Goal: Check status: Check status

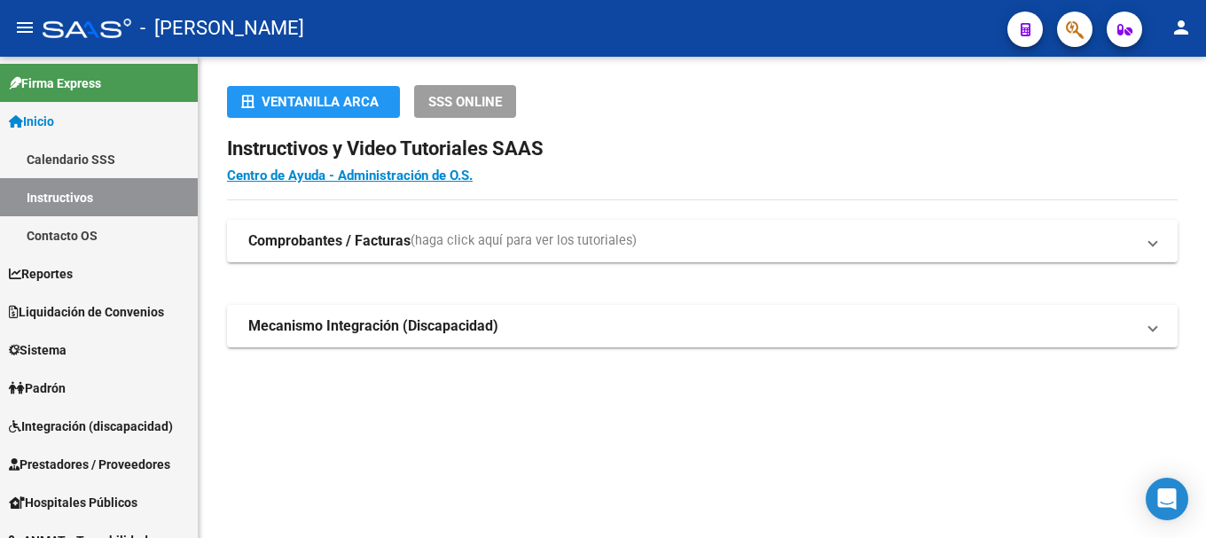
click at [1082, 32] on icon "button" at bounding box center [1075, 30] width 18 height 20
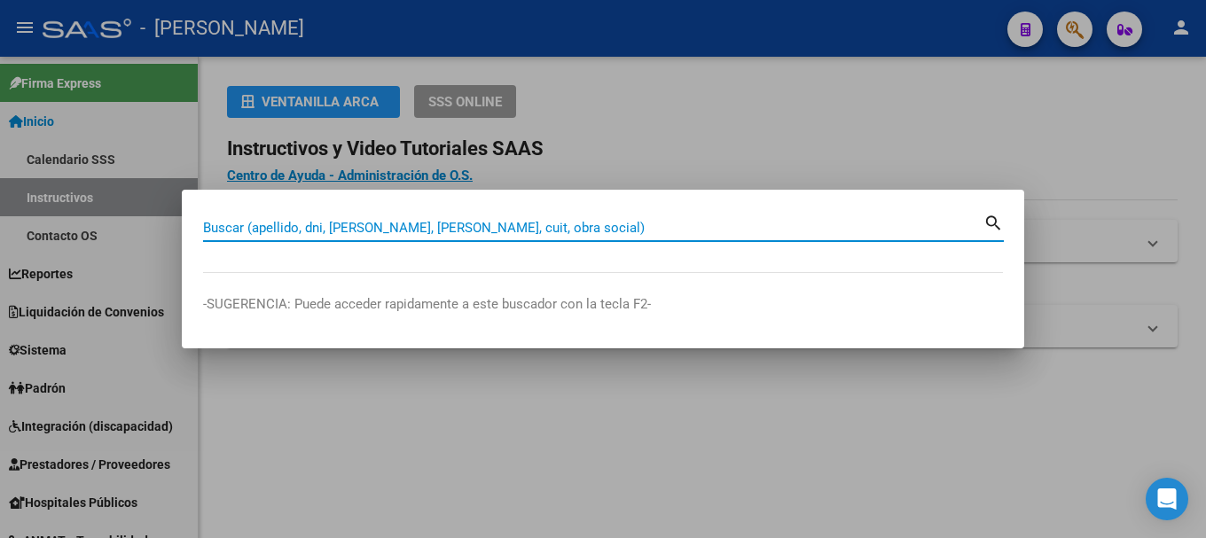
paste input "20234047869"
type input "20234047869"
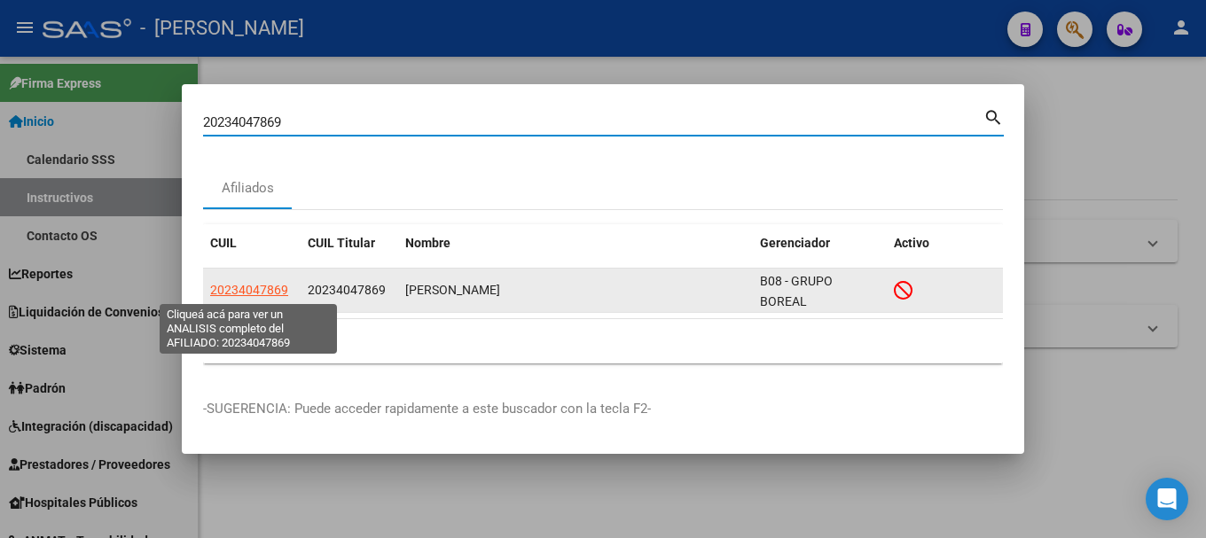
click at [240, 297] on app-link-go-to "20234047869" at bounding box center [249, 290] width 78 height 20
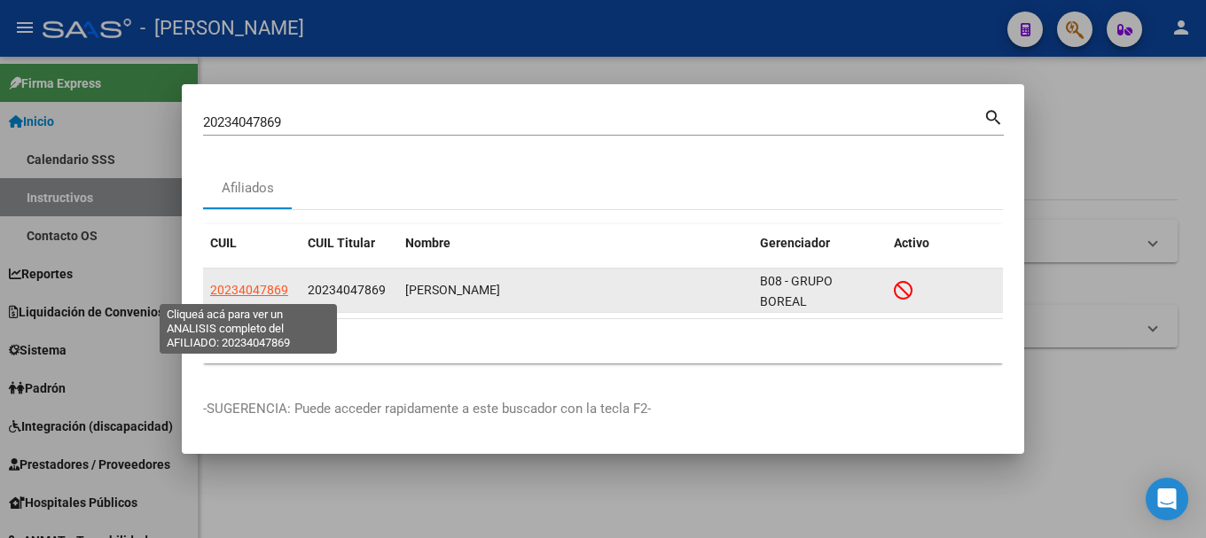
click at [240, 295] on span "20234047869" at bounding box center [249, 290] width 78 height 14
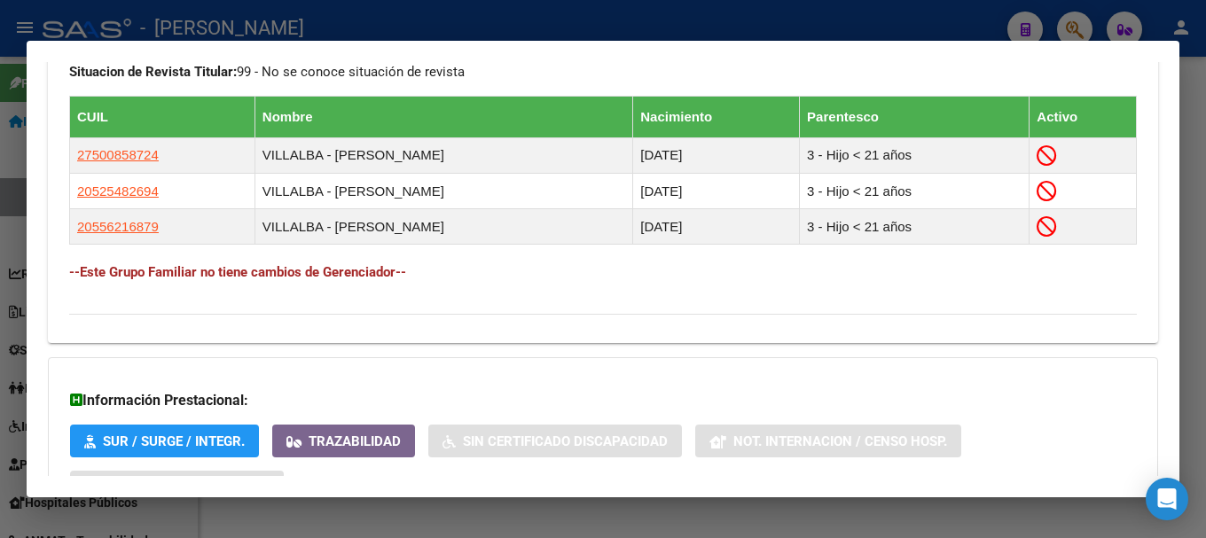
scroll to position [1144, 0]
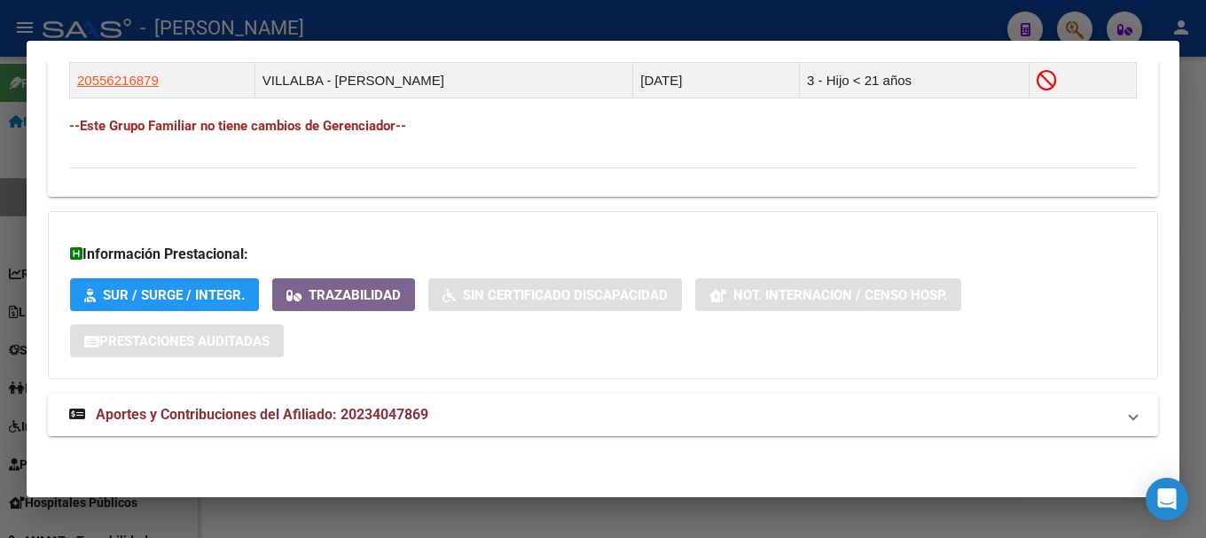
click at [433, 417] on mat-panel-title "Aportes y Contribuciones del Afiliado: 20234047869" at bounding box center [592, 414] width 1046 height 21
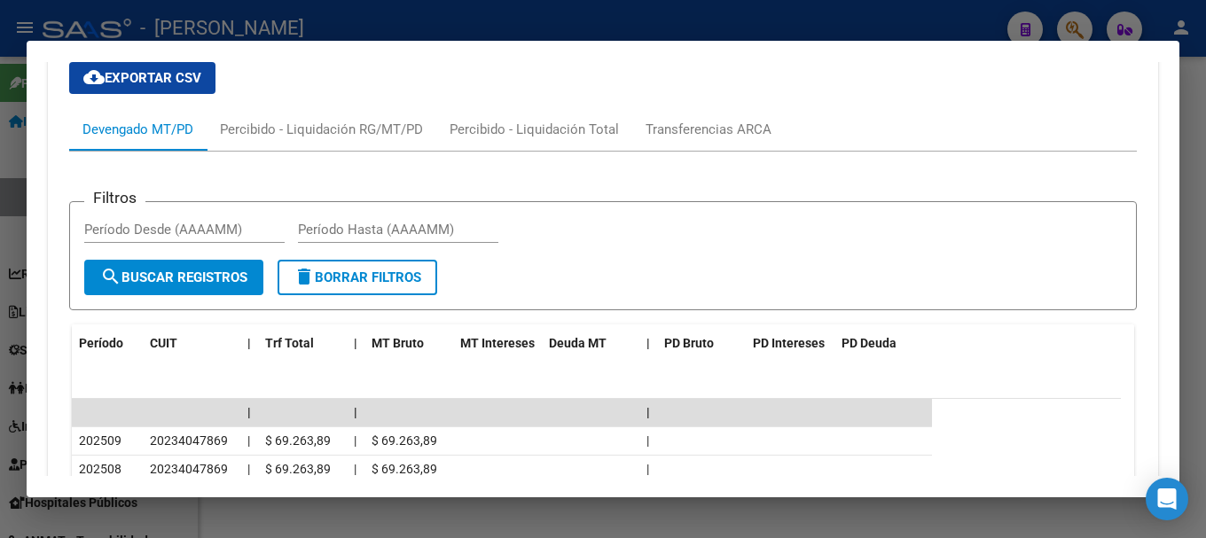
scroll to position [1480, 0]
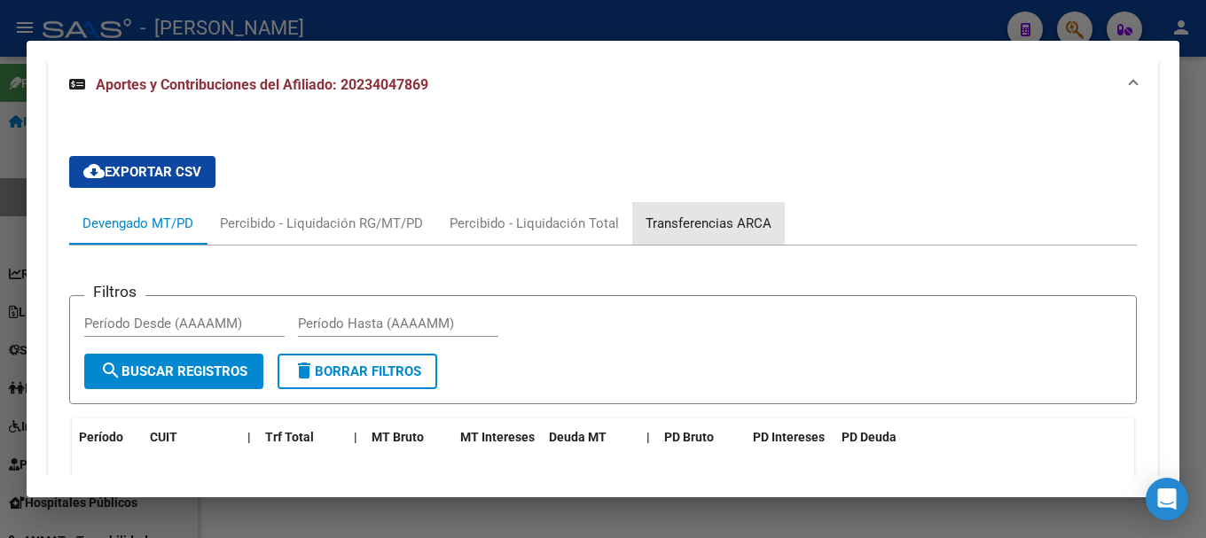
click at [727, 215] on div "Transferencias ARCA" at bounding box center [708, 224] width 126 height 20
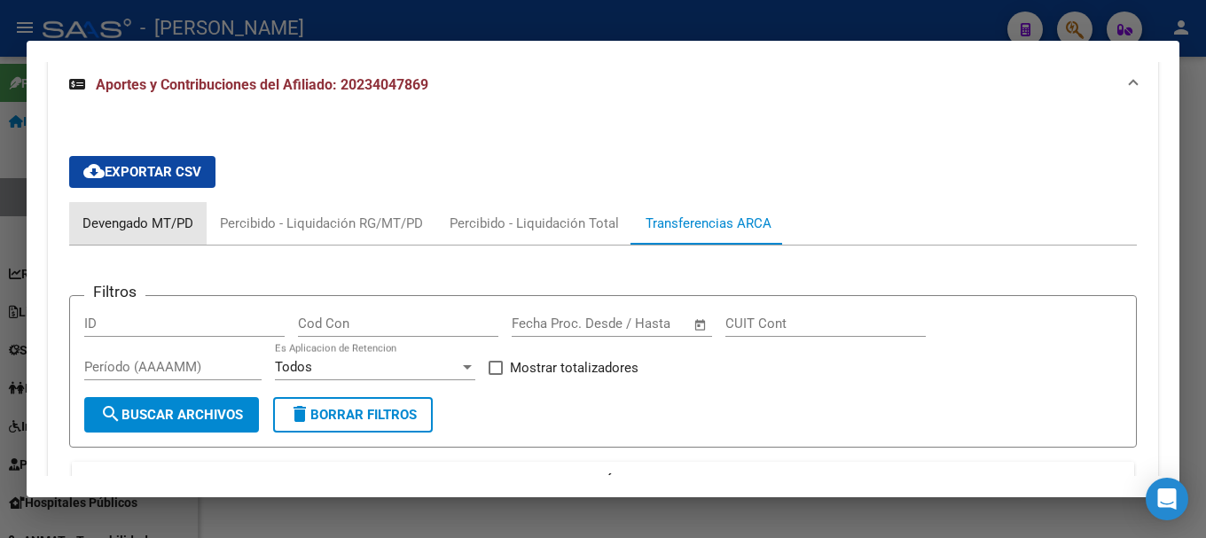
click at [185, 223] on div "Devengado MT/PD" at bounding box center [137, 224] width 111 height 20
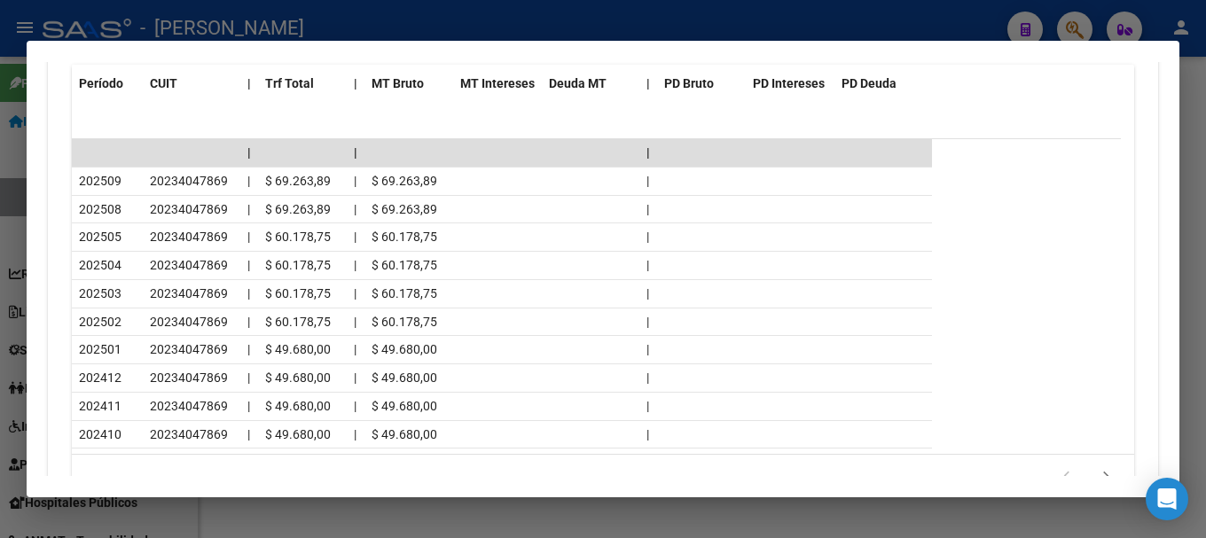
scroll to position [1835, 0]
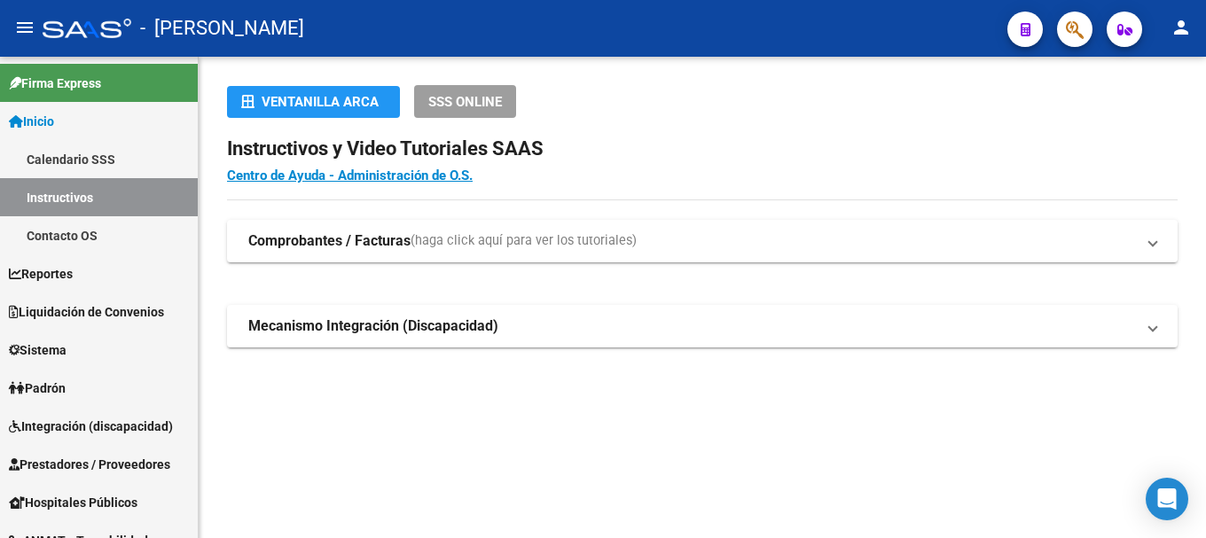
click at [1089, 30] on button "button" at bounding box center [1074, 29] width 35 height 35
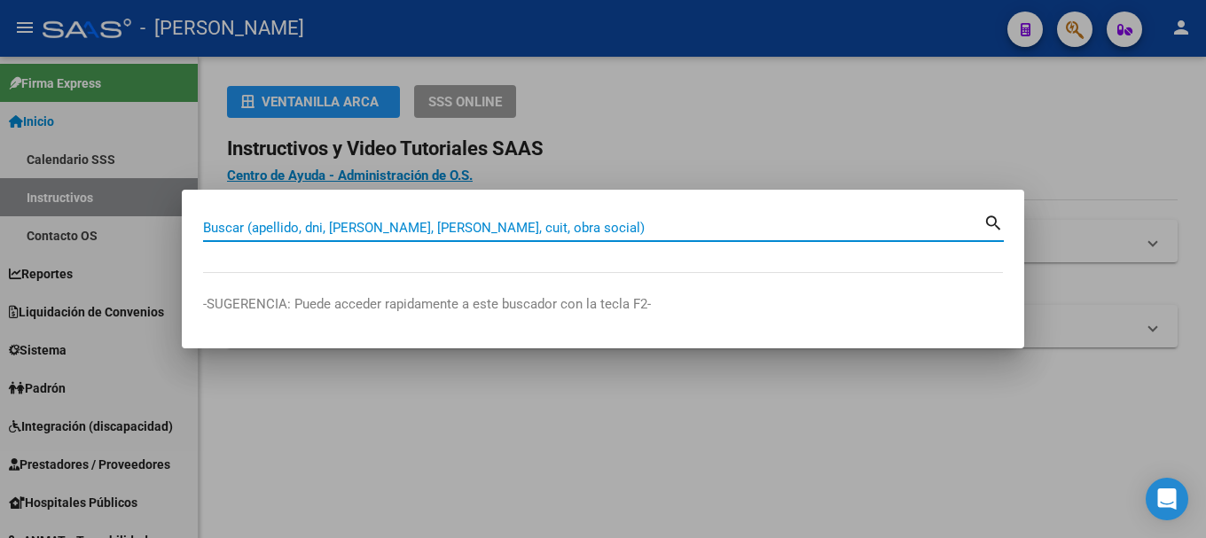
paste input "23404786"
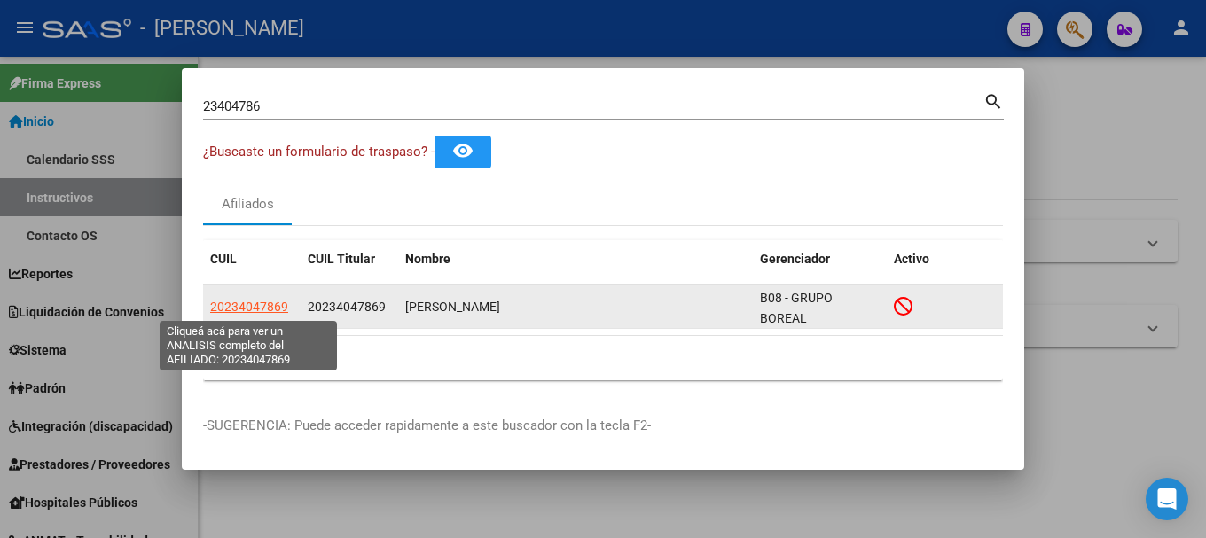
click at [280, 311] on span "20234047869" at bounding box center [249, 307] width 78 height 14
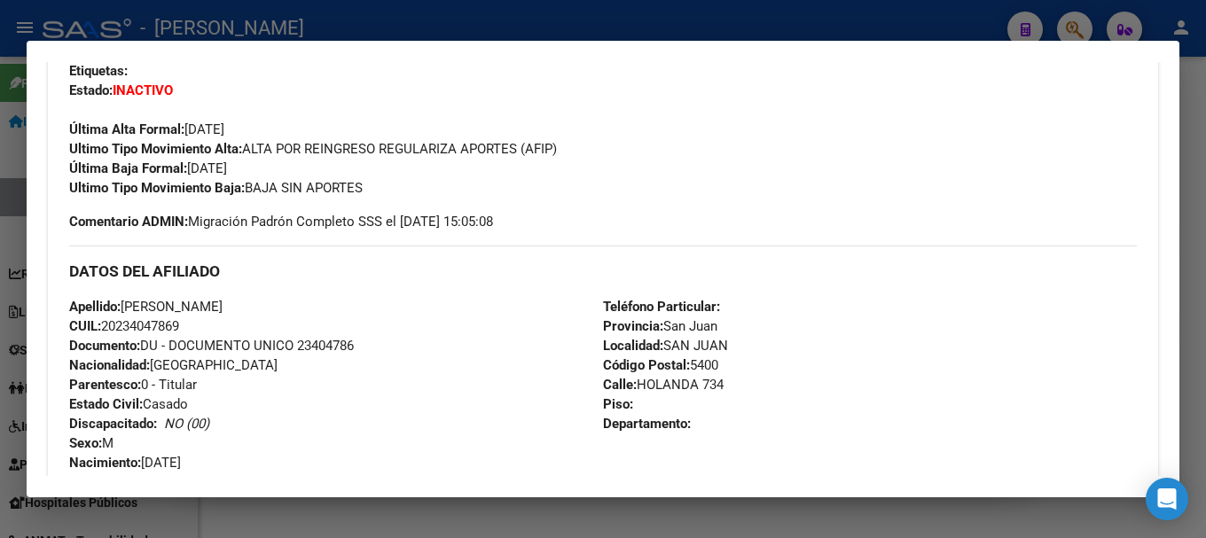
scroll to position [1064, 0]
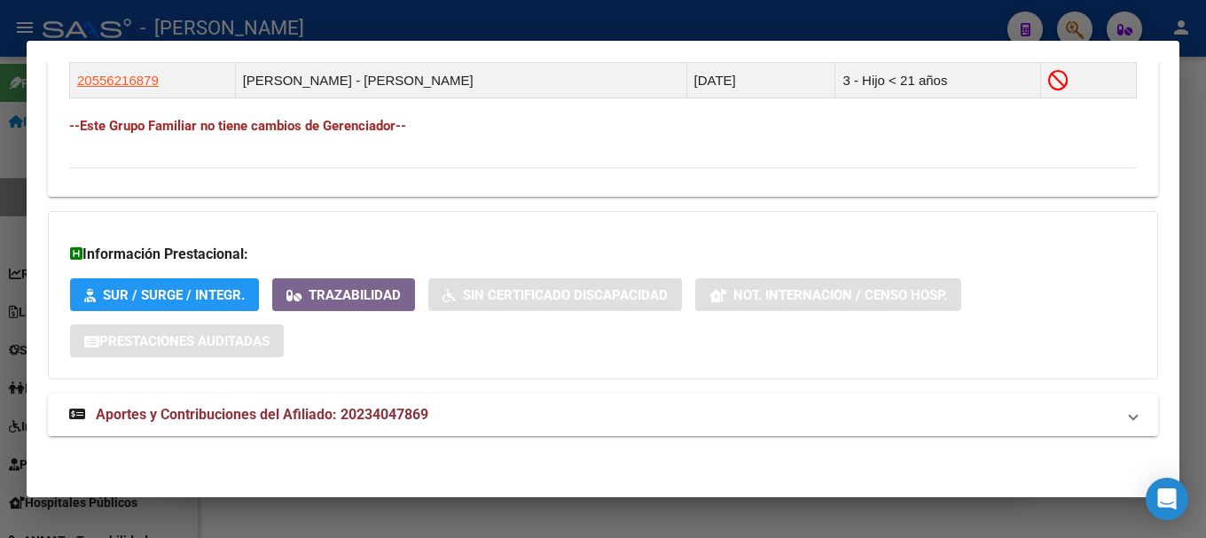
click at [362, 396] on mat-expansion-panel-header "Aportes y Contribuciones del Afiliado: 20234047869" at bounding box center [603, 415] width 1110 height 43
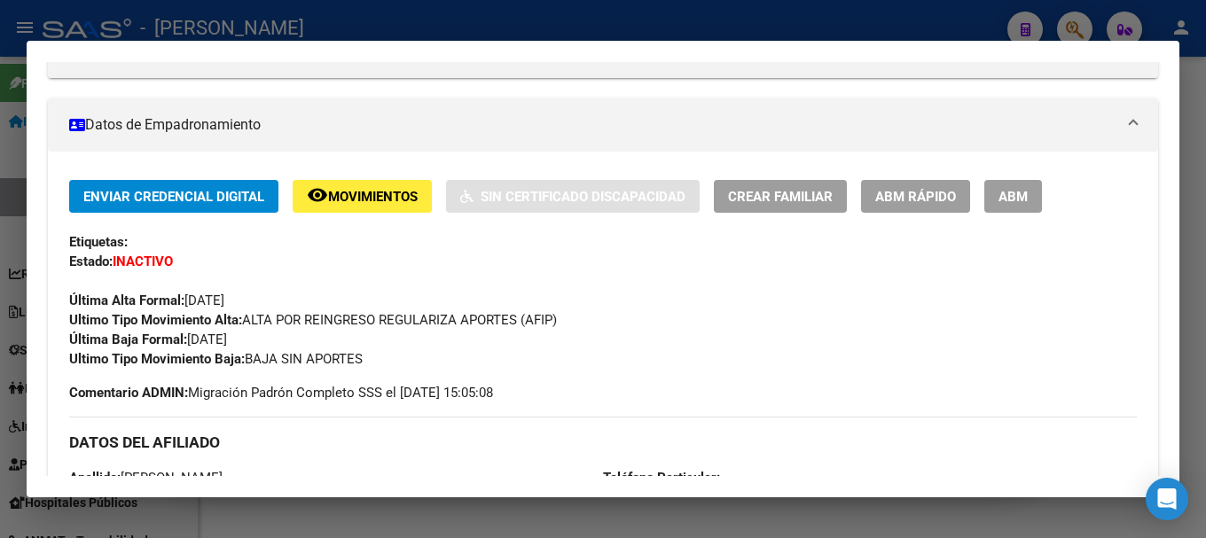
scroll to position [183, 0]
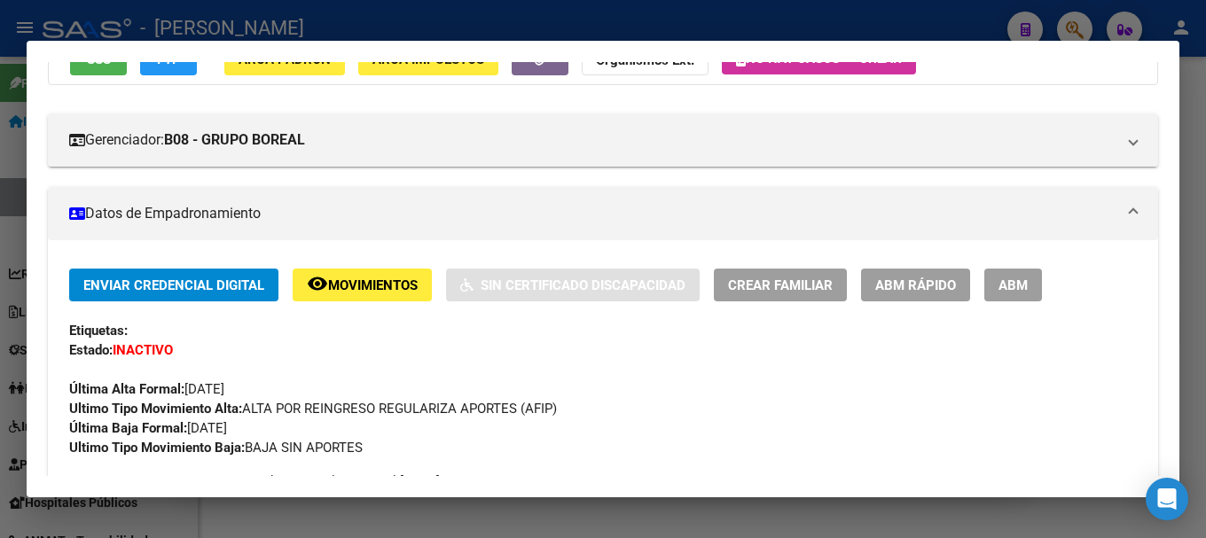
click at [373, 286] on span "Movimientos" at bounding box center [373, 285] width 90 height 16
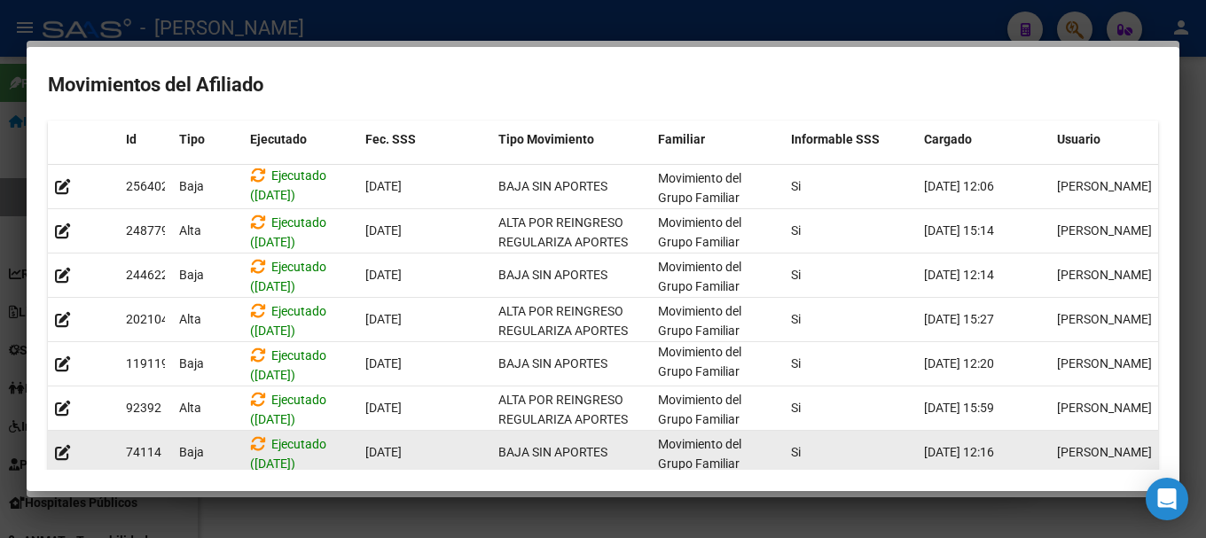
scroll to position [0, 0]
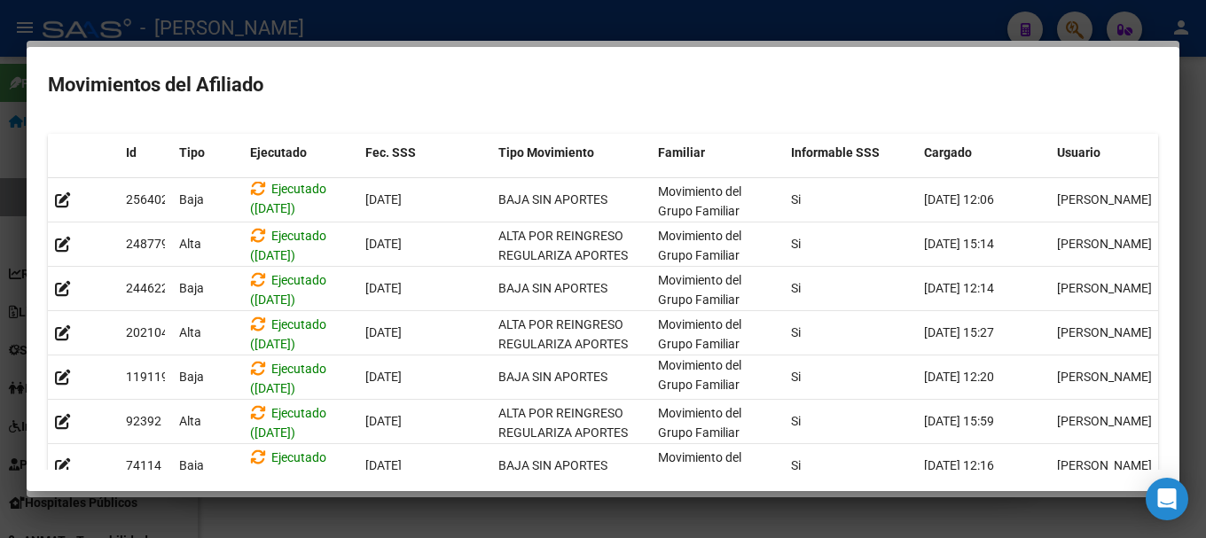
click at [0, 188] on div at bounding box center [603, 269] width 1206 height 538
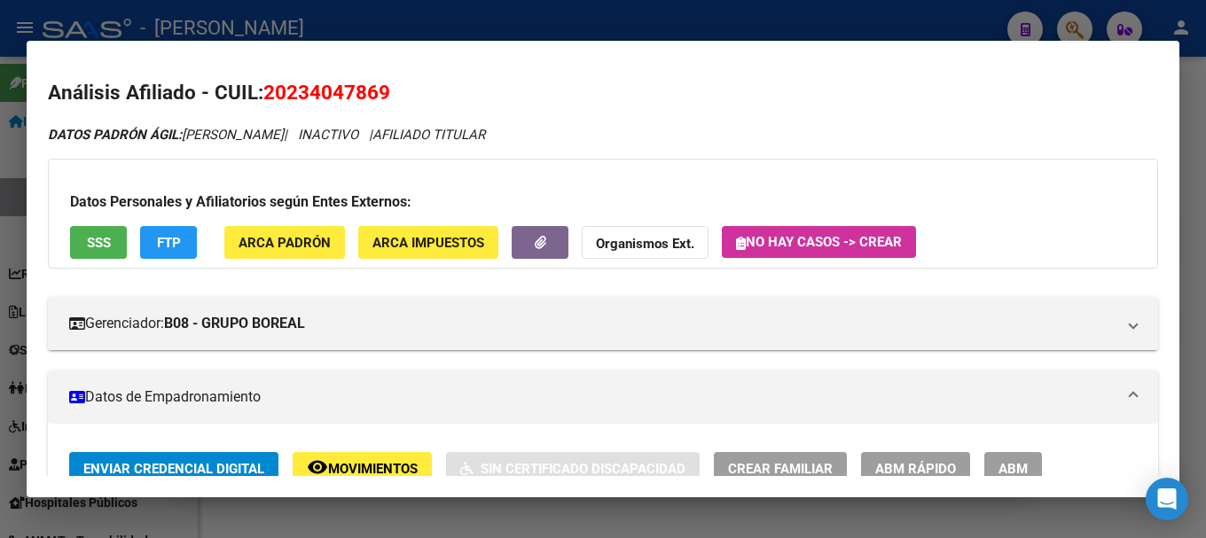
click at [639, 37] on div at bounding box center [603, 269] width 1206 height 538
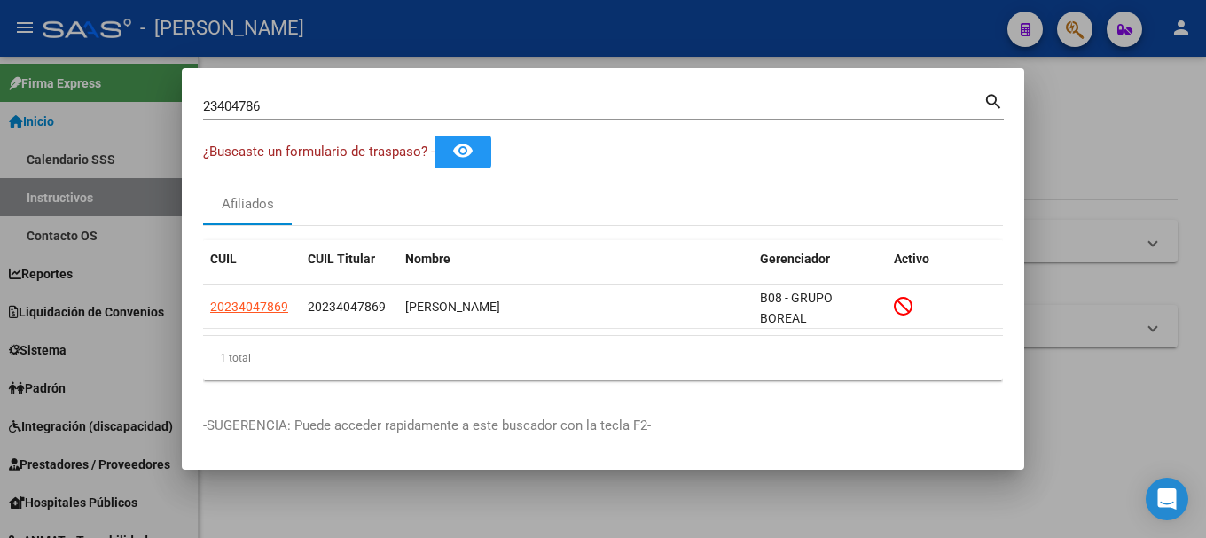
click at [418, 106] on input "23404786" at bounding box center [593, 106] width 780 height 16
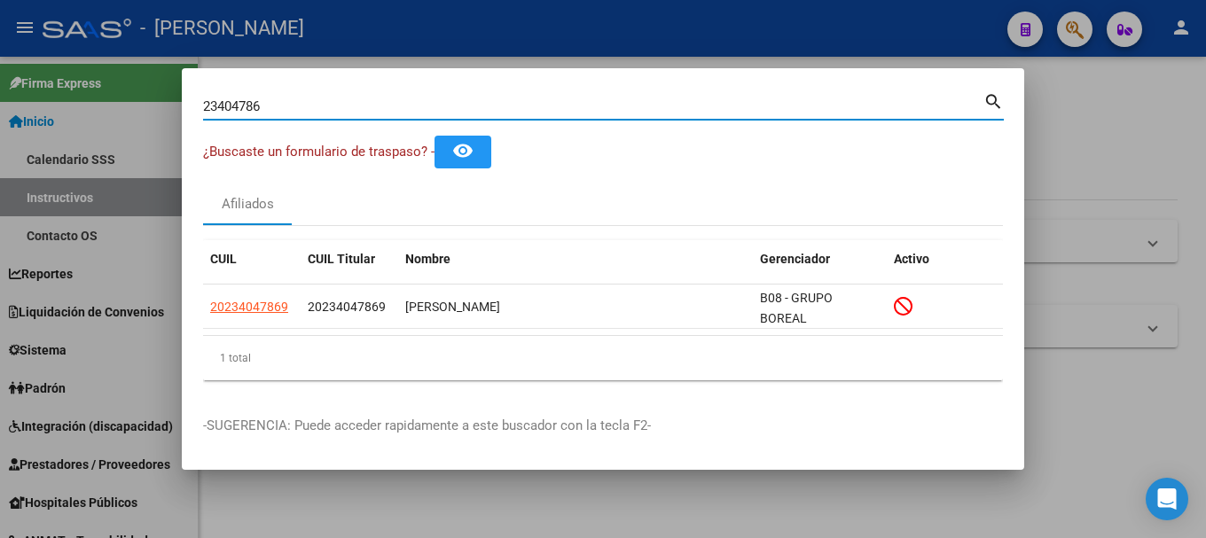
click at [418, 106] on input "23404786" at bounding box center [593, 106] width 780 height 16
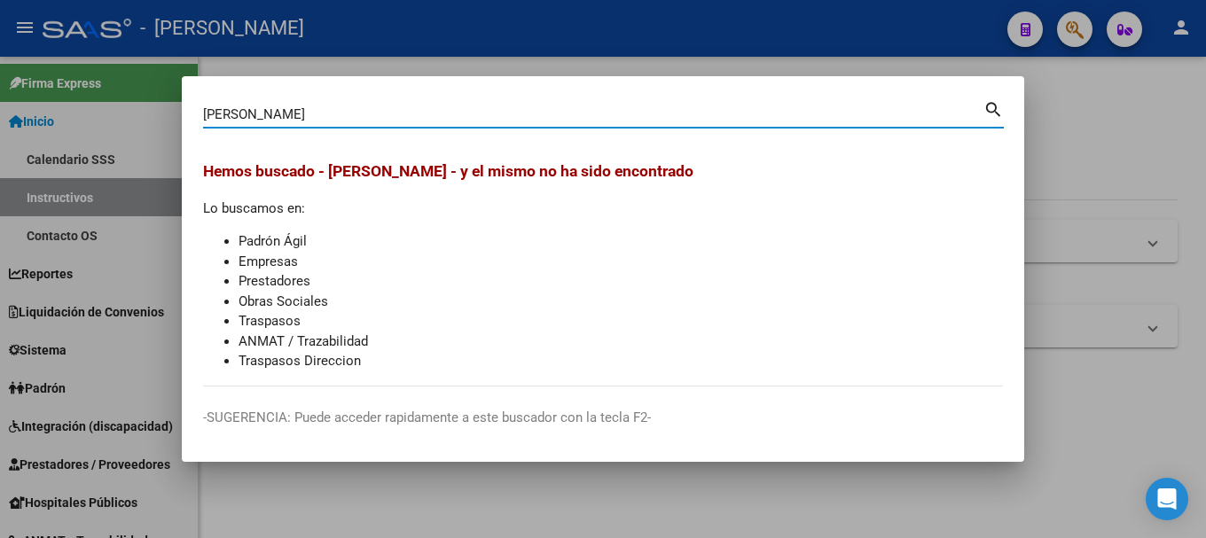
click at [524, 126] on div "[PERSON_NAME] (apellido, dni, [PERSON_NAME], [PERSON_NAME], cuit, obra social)" at bounding box center [593, 114] width 780 height 27
click at [524, 119] on input "[PERSON_NAME]" at bounding box center [593, 114] width 780 height 16
type input "[PERSON_NAME]"
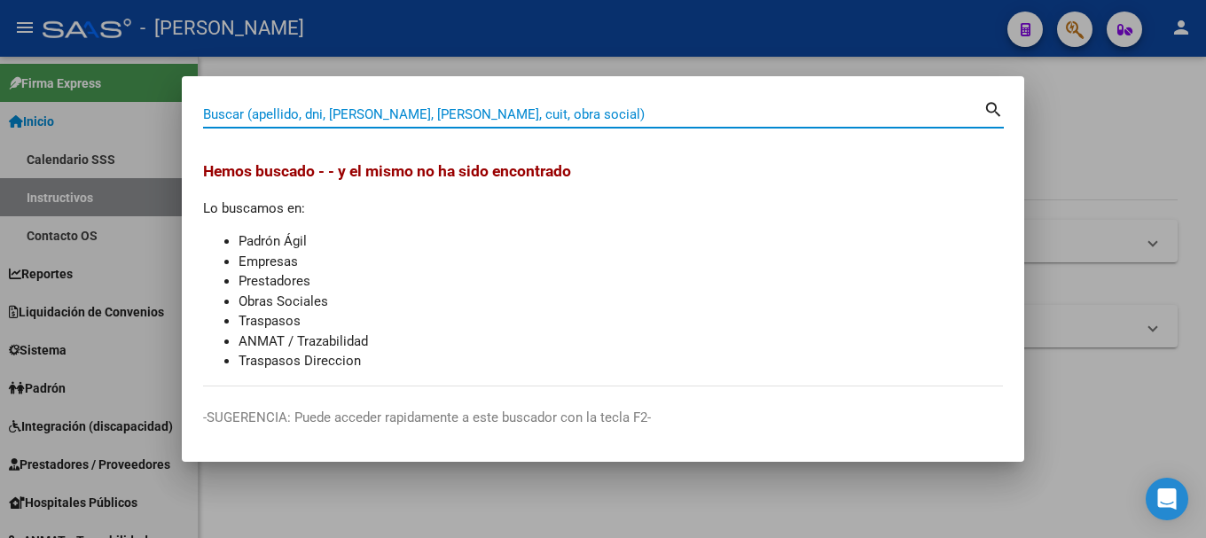
paste input "20134473631"
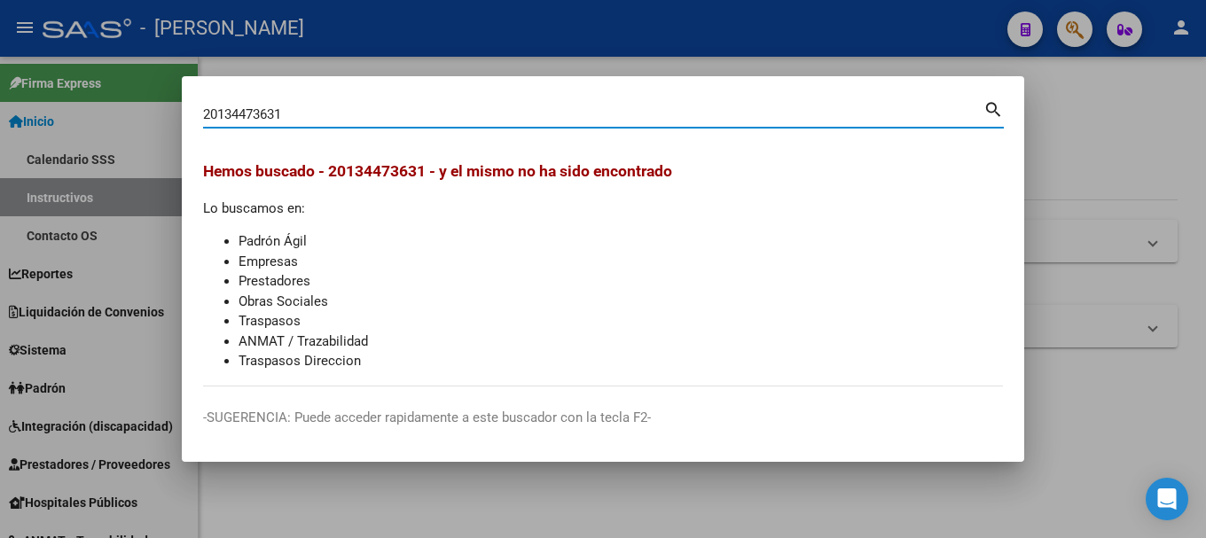
type input "20134473631"
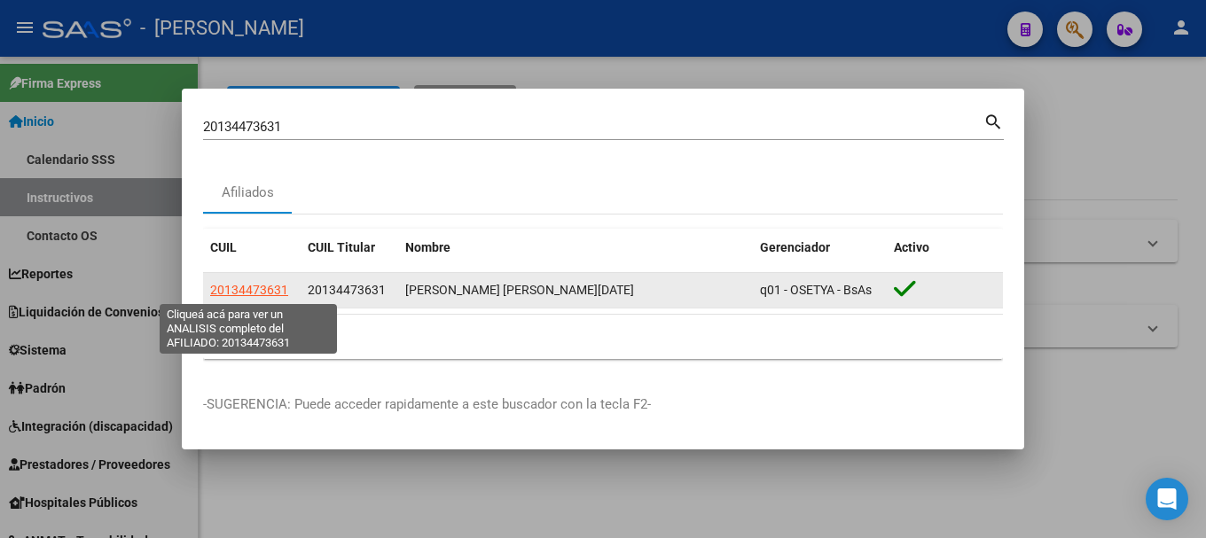
click at [269, 293] on span "20134473631" at bounding box center [249, 290] width 78 height 14
type textarea "20134473631"
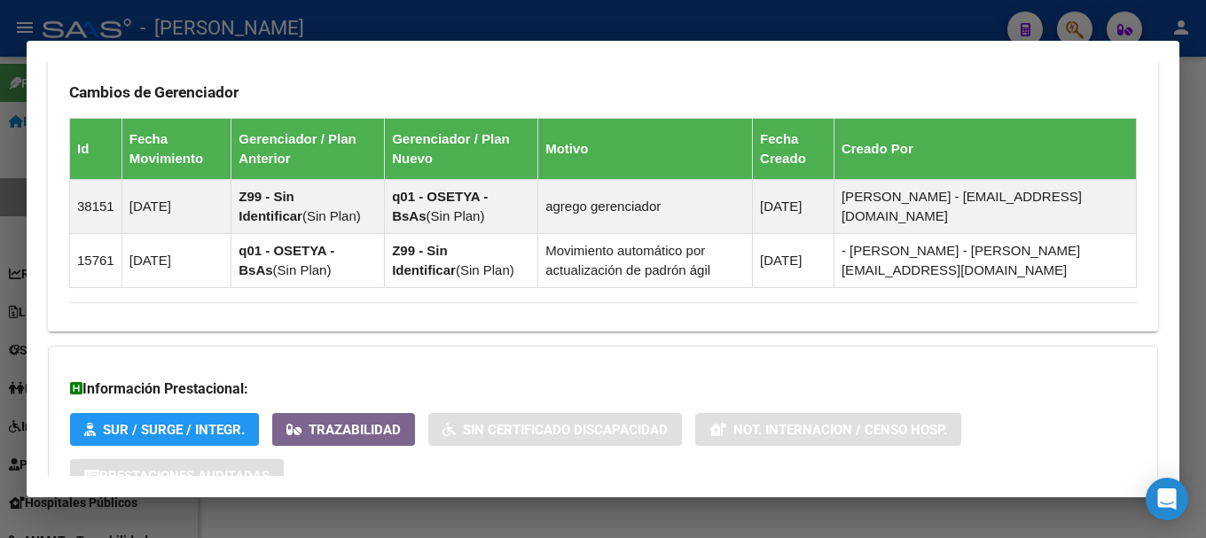
scroll to position [1182, 0]
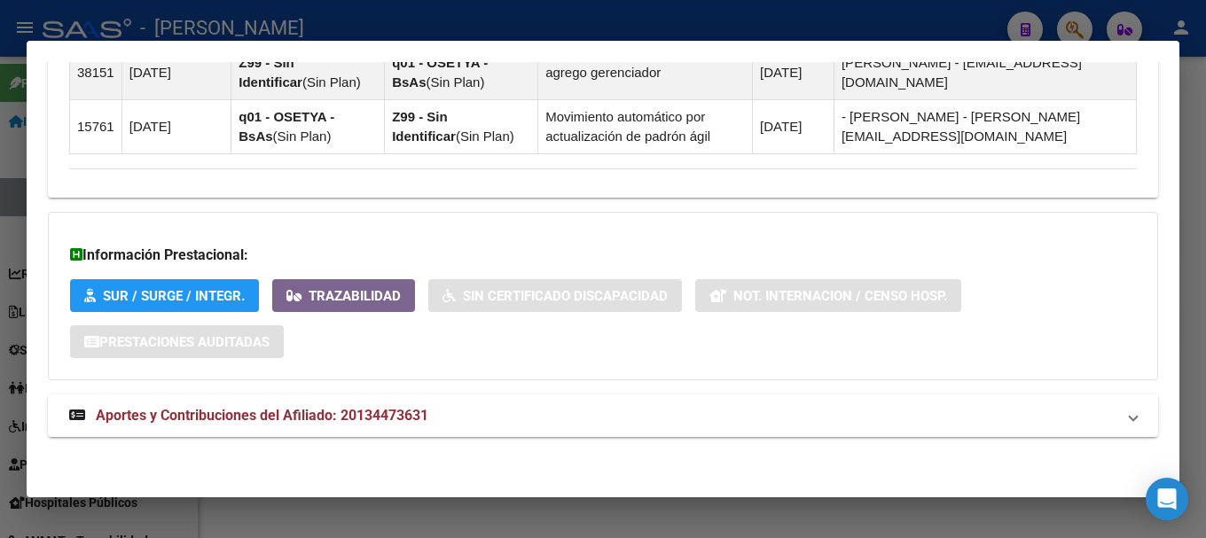
click at [478, 425] on mat-panel-title "Aportes y Contribuciones del Afiliado: 20134473631" at bounding box center [592, 415] width 1046 height 21
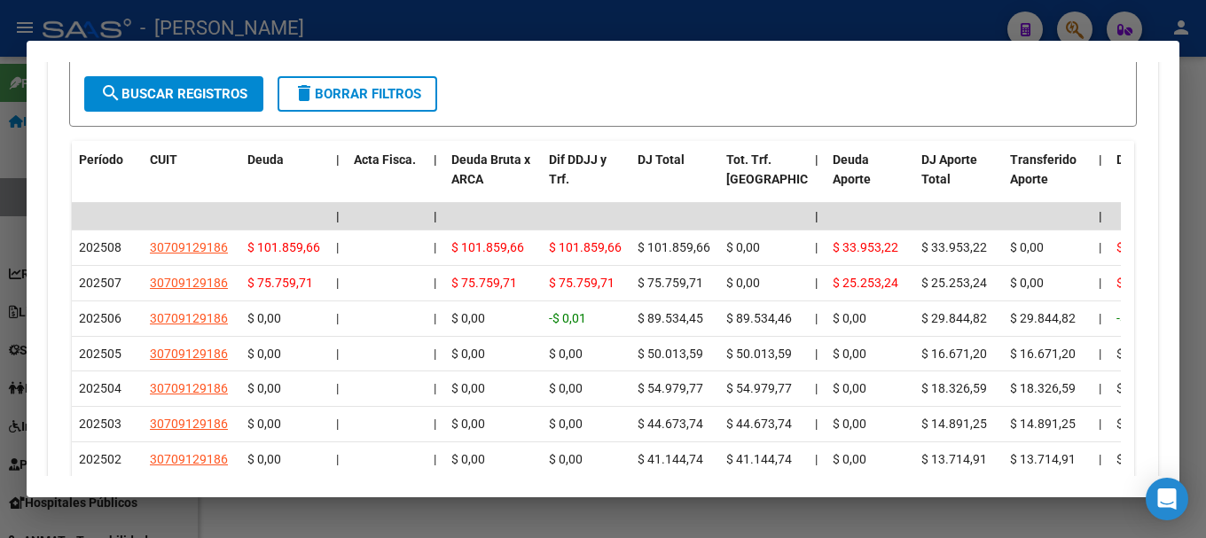
scroll to position [1802, 0]
